Goal: Information Seeking & Learning: Learn about a topic

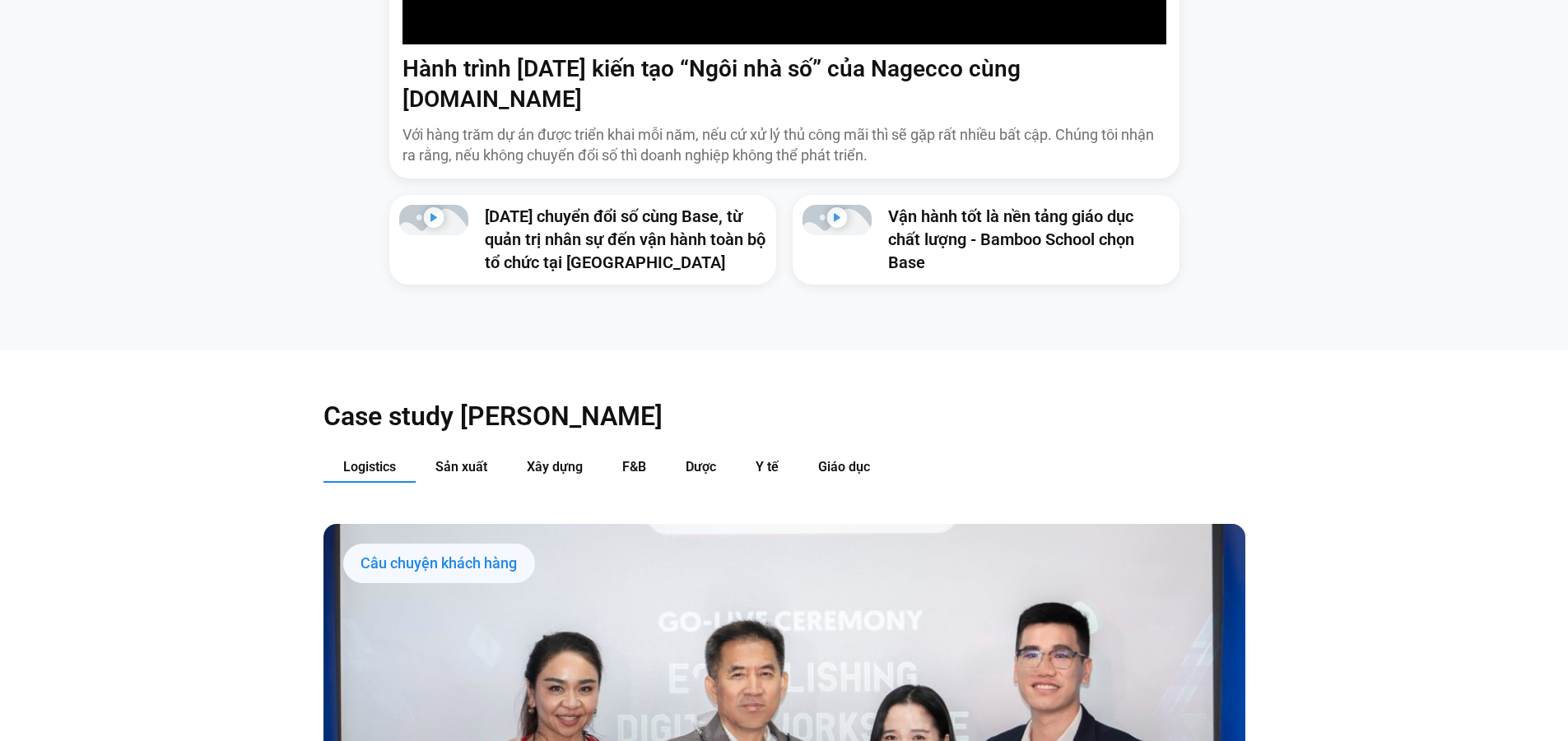
scroll to position [1481, 0]
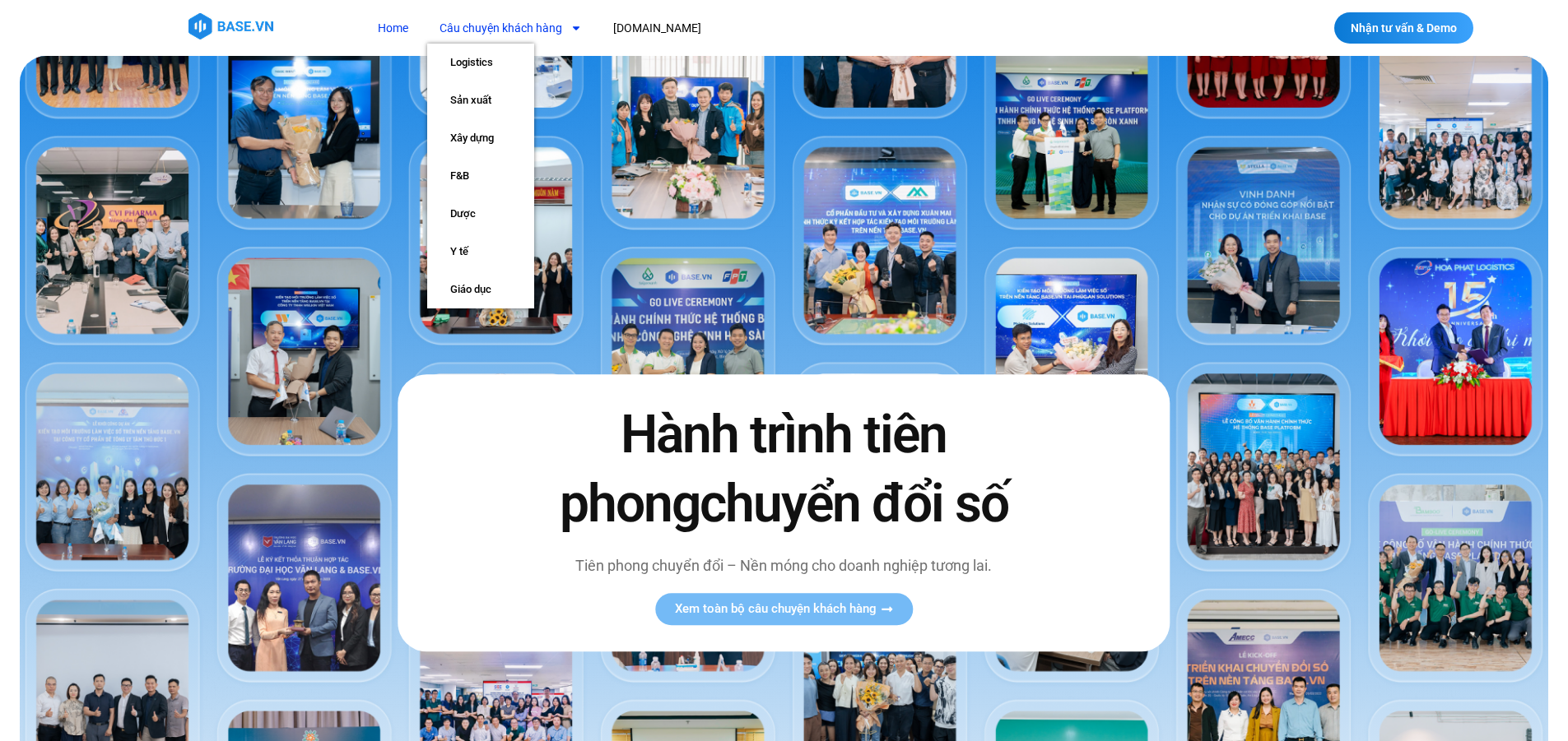
click at [535, 25] on link "Câu chuyện khách hàng" at bounding box center [511, 27] width 168 height 30
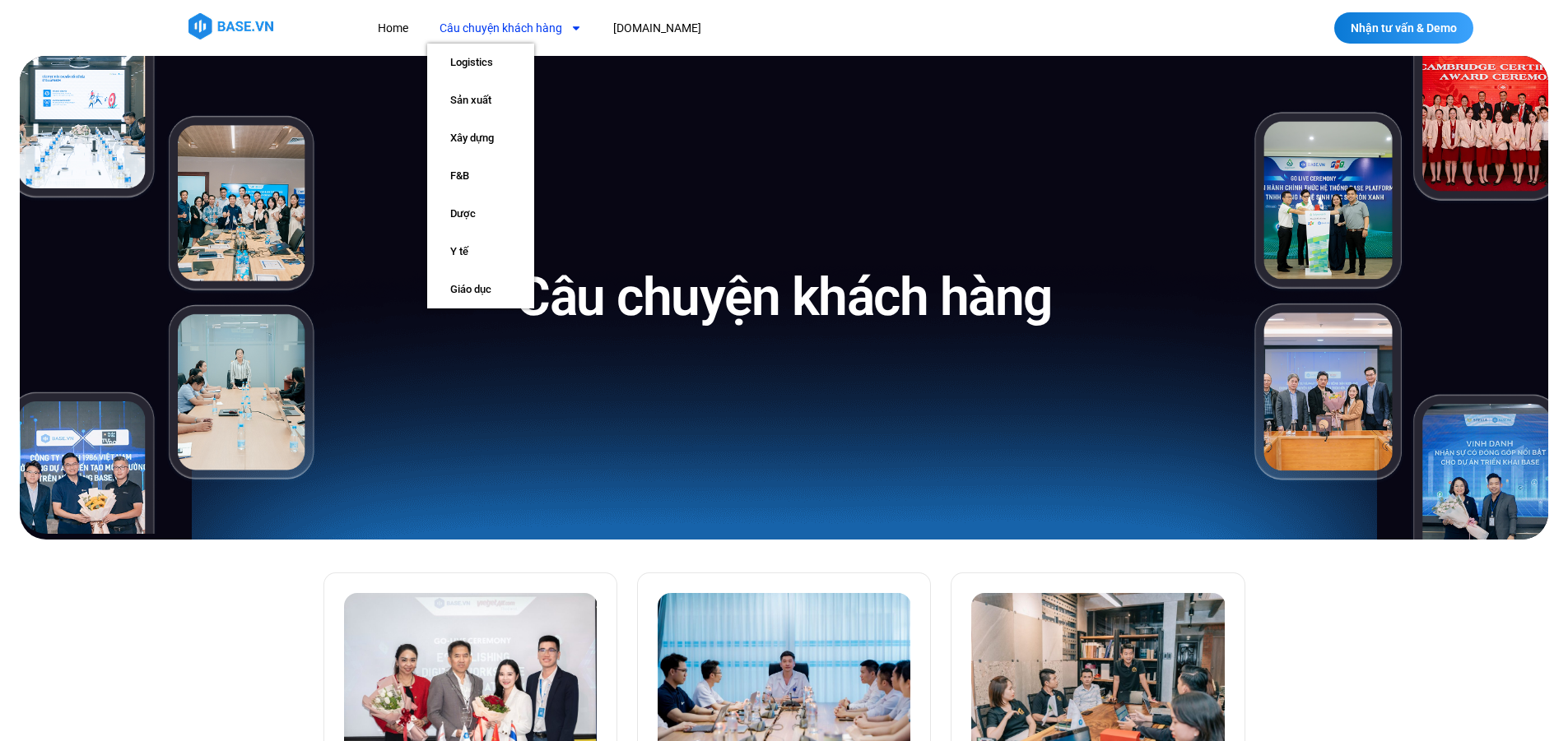
click at [203, 26] on img at bounding box center [231, 26] width 85 height 27
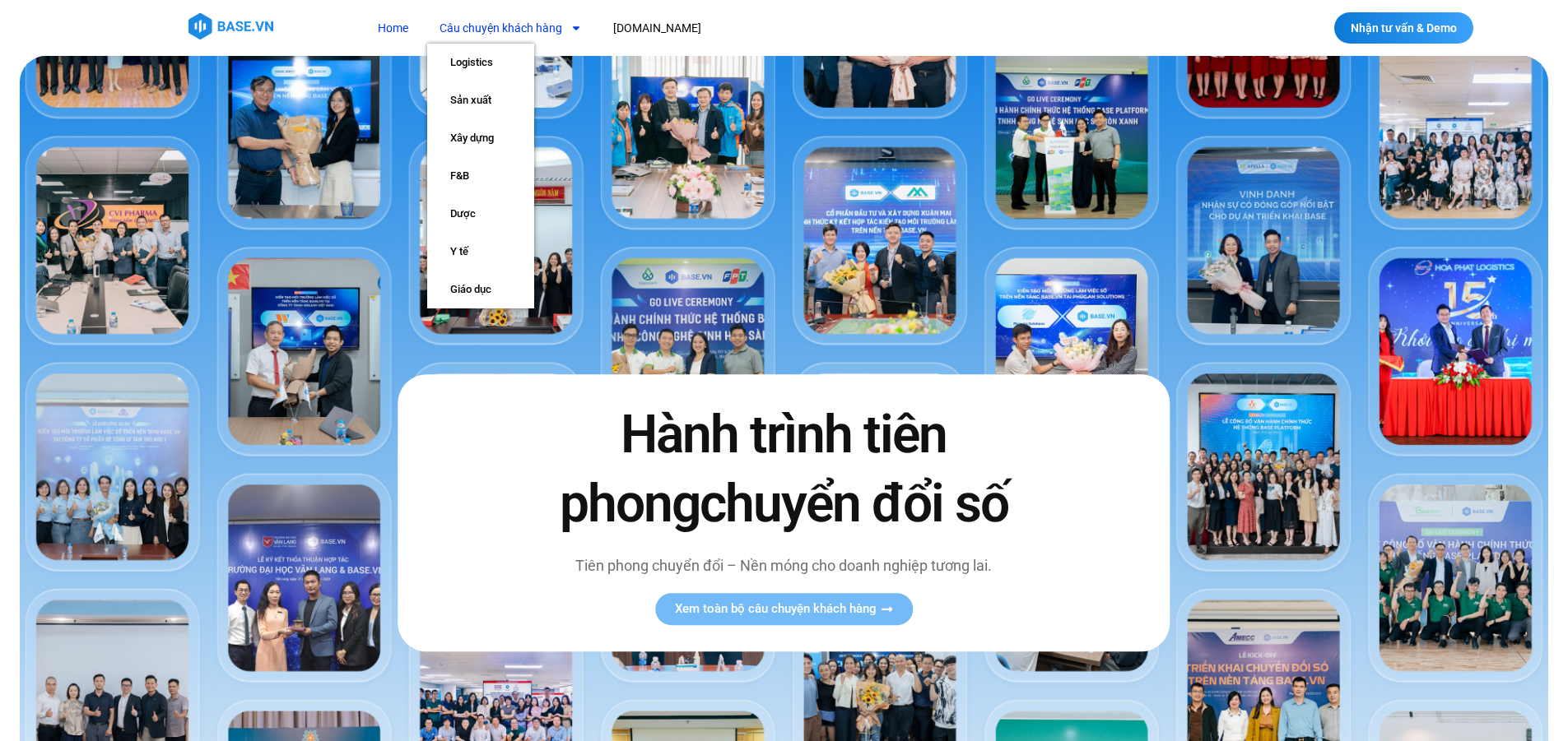
click at [481, 37] on link "Câu chuyện khách hàng" at bounding box center [511, 27] width 168 height 30
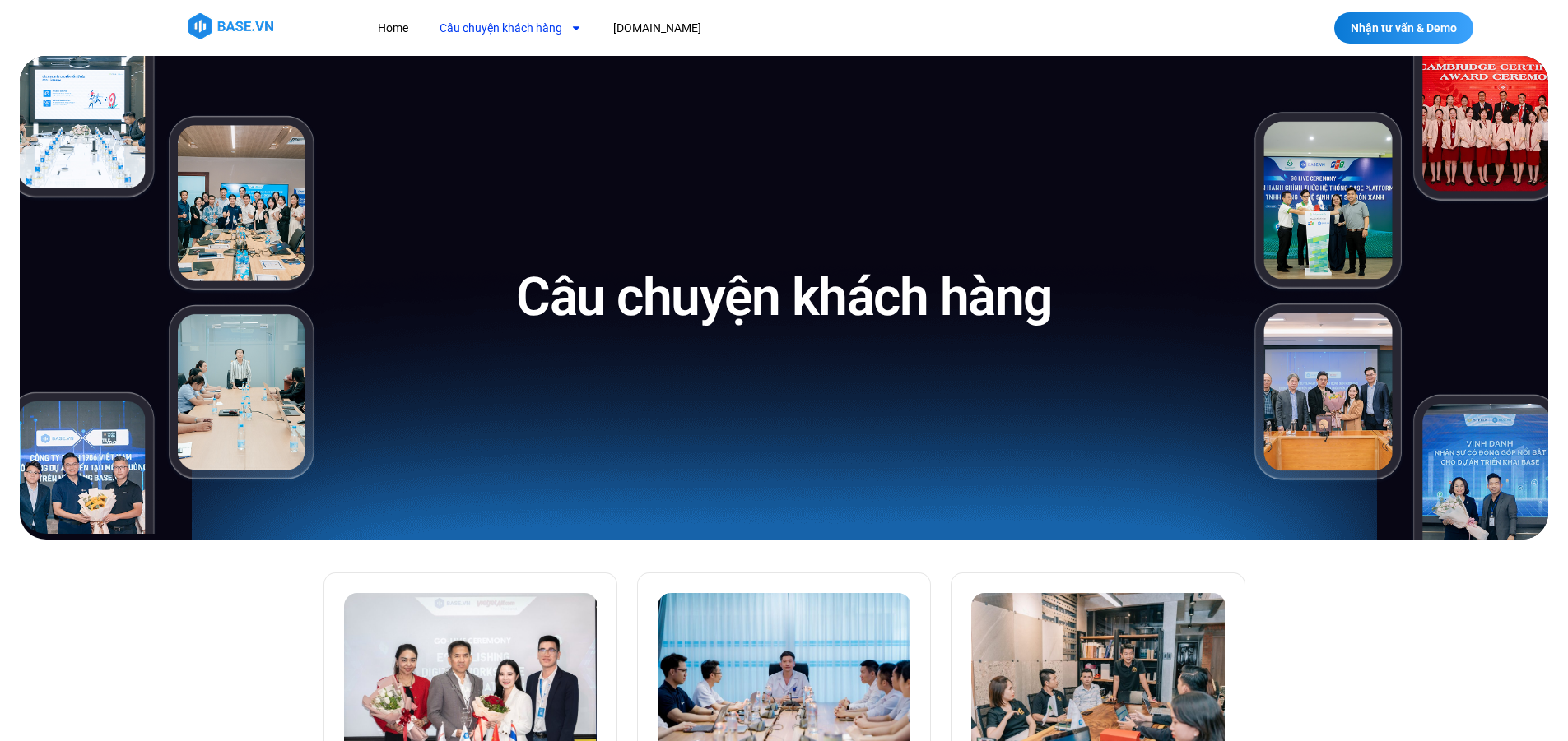
click at [223, 28] on img at bounding box center [231, 26] width 85 height 27
click at [245, 21] on img at bounding box center [231, 26] width 85 height 27
